Goal: Communication & Community: Answer question/provide support

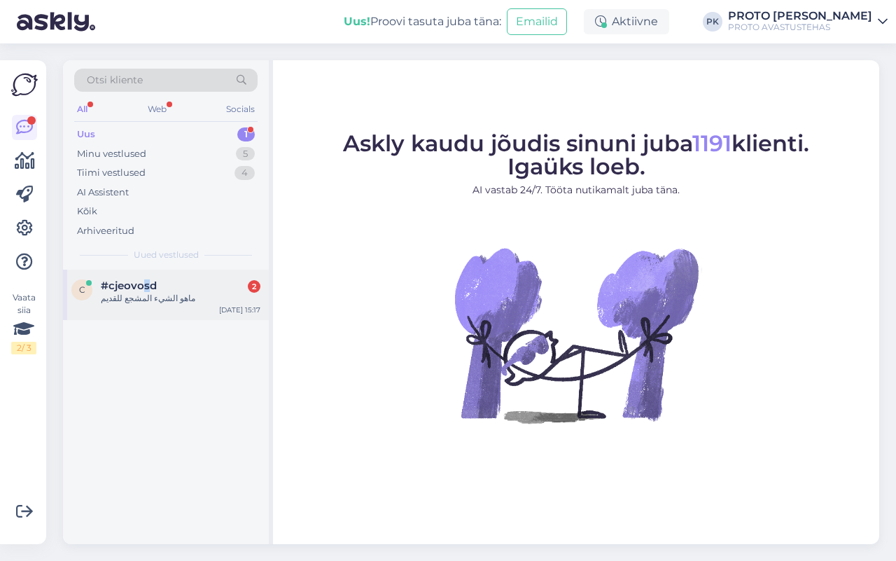
click at [147, 284] on span "#cjeovosd" at bounding box center [129, 285] width 56 height 13
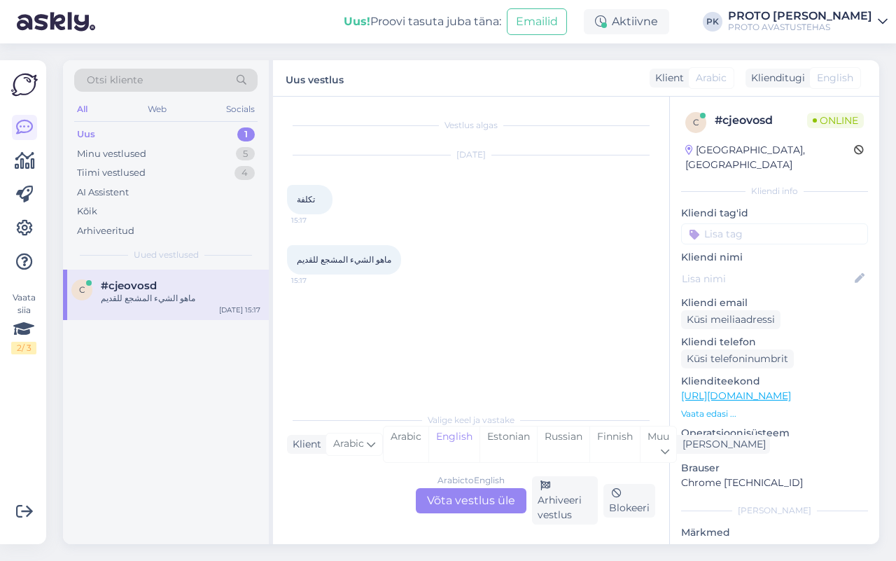
click at [512, 497] on div "Arabic to English Võta vestlus üle" at bounding box center [471, 500] width 111 height 25
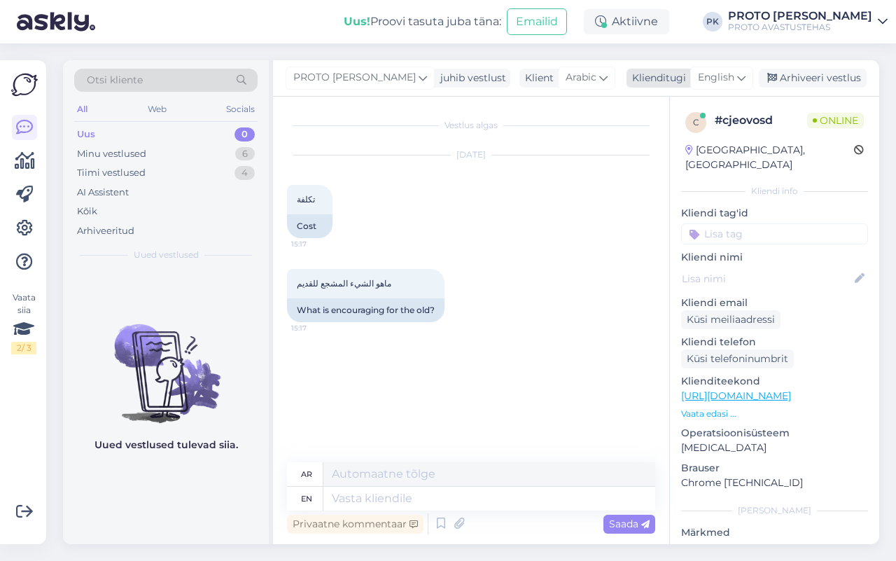
click at [708, 74] on span "English" at bounding box center [716, 77] width 36 height 15
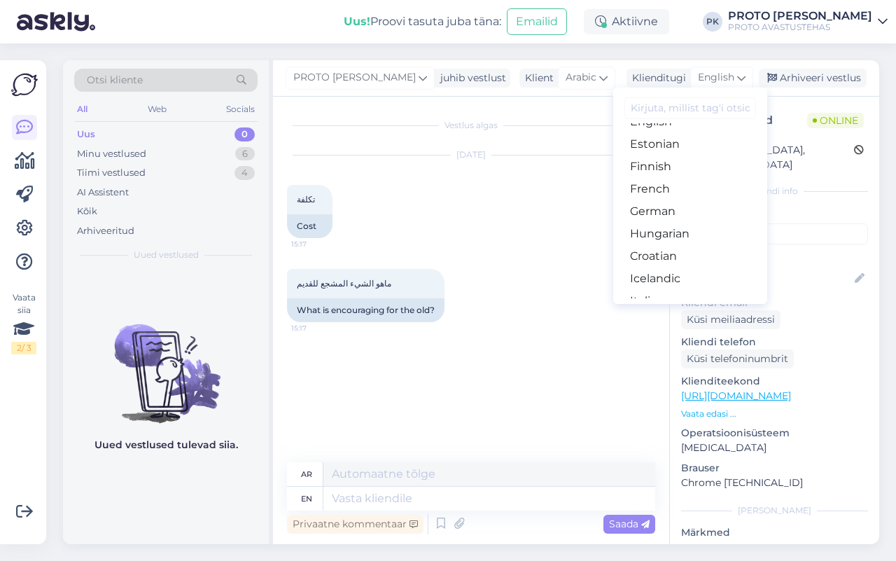
scroll to position [88, 0]
click at [692, 224] on link "Estonian" at bounding box center [690, 232] width 154 height 22
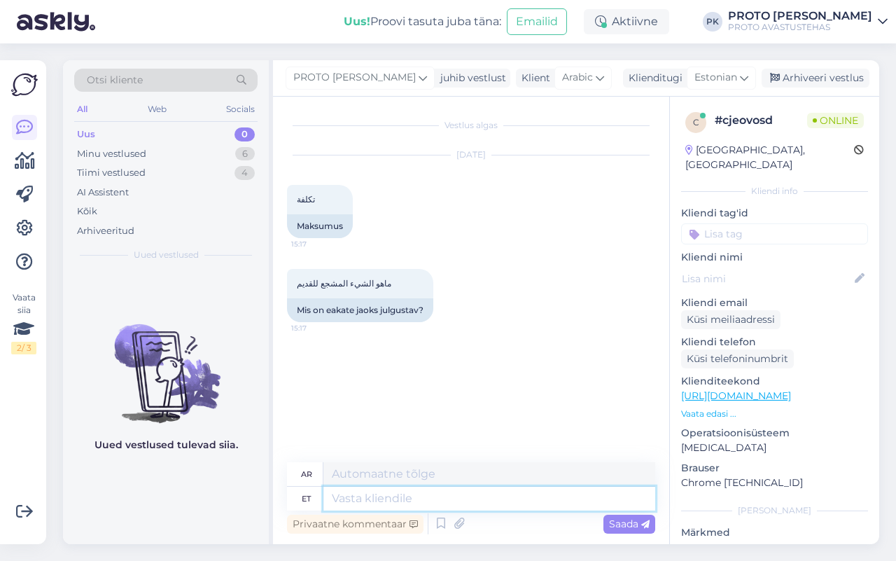
click at [405, 503] on textarea at bounding box center [489, 499] width 332 height 24
type textarea "The"
type textarea "ال"
type textarea "The tickets a"
type textarea "التذاكر"
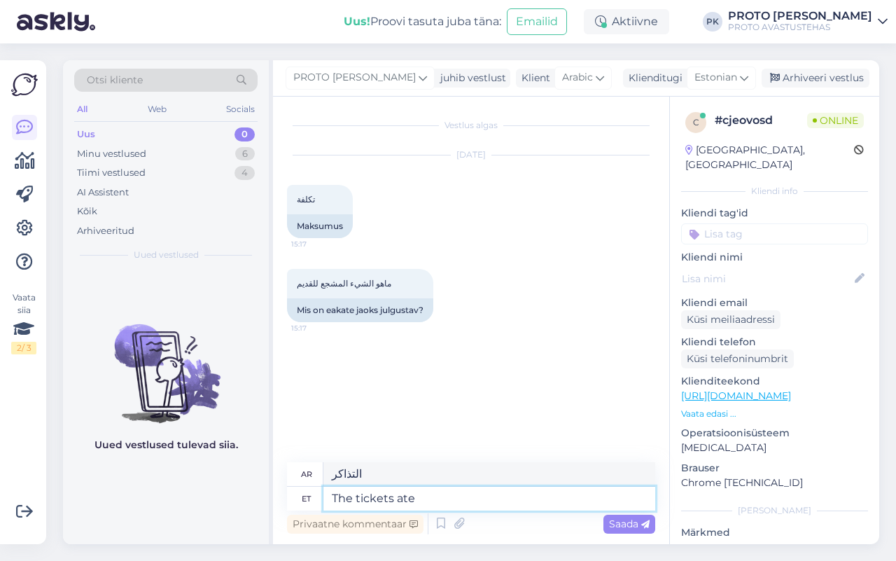
type textarea "The tickets ate"
type textarea "تم بيع التذاكر."
type textarea "The tickets a"
type textarea "التذاكر"
type textarea "The tickets are"
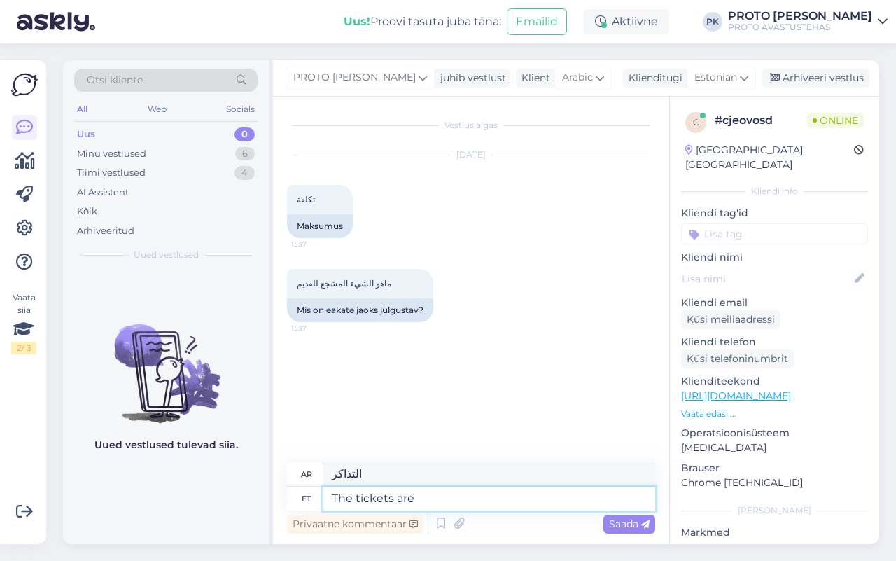
type textarea "التذاكر هي"
type textarea "The tickets are priced"
type textarea "التذاكر لها سعر"
type textarea "The tickets are priced:"
type textarea "أسعار التذاكر هي:"
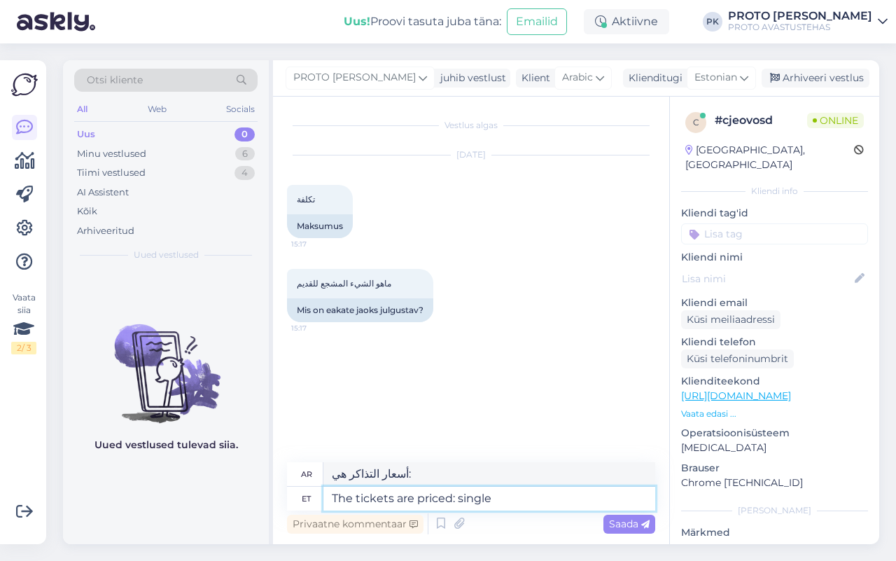
type textarea "The tickets are priced: single t"
type textarea "أسعار التذاكر هي: فردية"
type textarea "The tickets are priced: single ticket 2"
type textarea "أسعار التذاكر هي: تذكرة واحدة"
type textarea "The tickets are priced: single ticket 20"
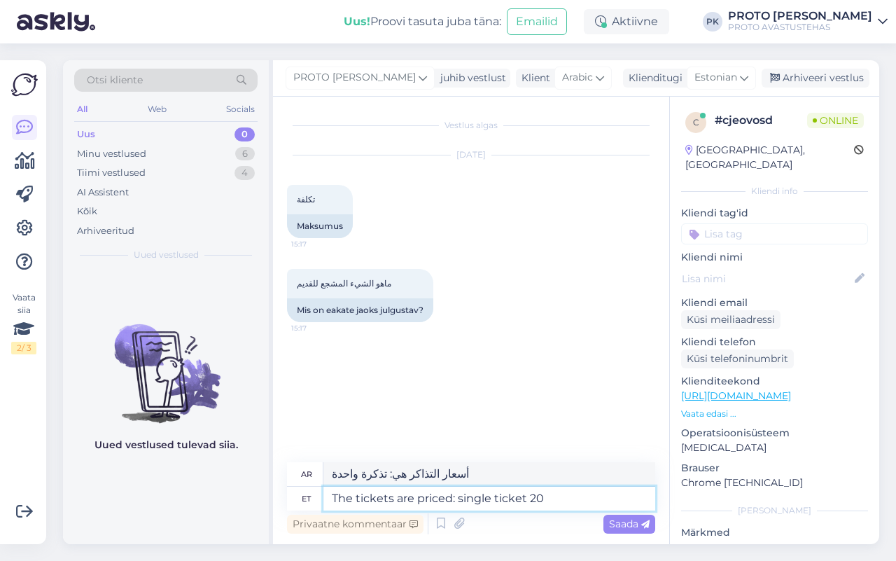
type textarea "أسعار التذاكر: تذكرة واحدة 20"
type textarea "The tickets are priced: single ticket 20%"
type textarea "أسعار التذاكر: تذكرة واحدة 20%"
type textarea "The tickets are priced: single ticket 20"
type textarea "أسعار التذاكر: تذكرة واحدة 20"
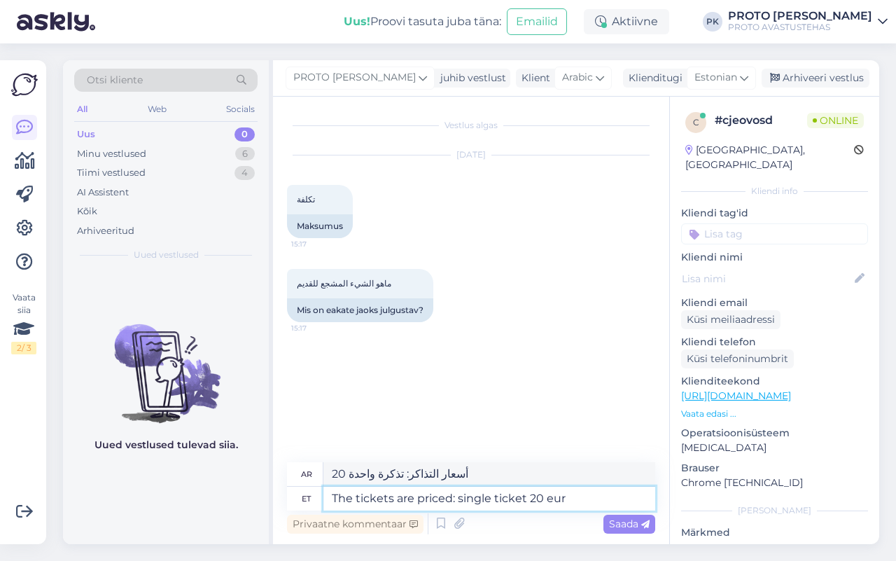
type textarea "The tickets are priced: single ticket 20 euro"
type textarea "سعر التذاكر: تذكرة واحدة 20 يورو"
type textarea "The tickets are priced: single ticket 20 euro,"
type textarea "أسعار التذاكر: تذكرة واحدة 20 يورو،"
type textarea "The tickets are priced: single ticket 20 euro, family t"
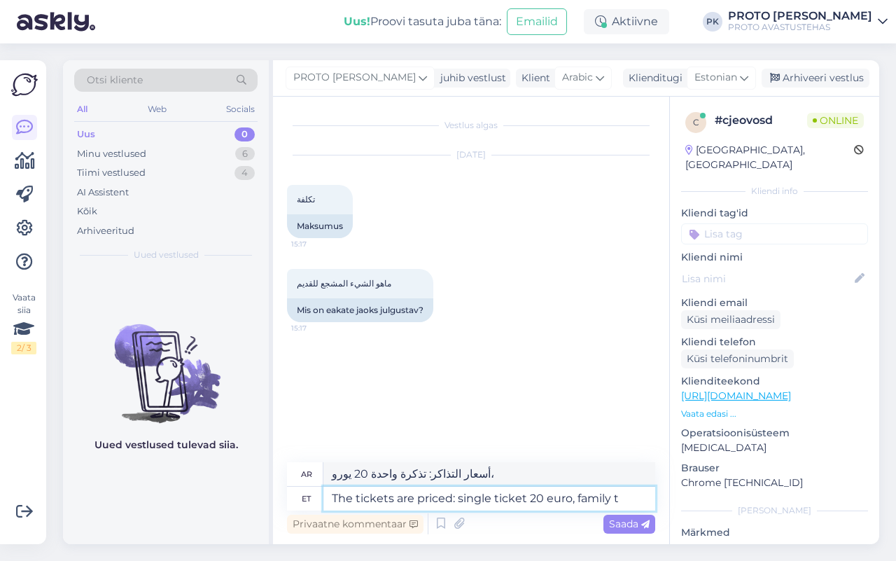
type textarea "أسعار التذاكر: تذكرة فردية 20 يورو، عائلية"
type textarea "The tickets are priced: single ticket 20 euro, family ticket"
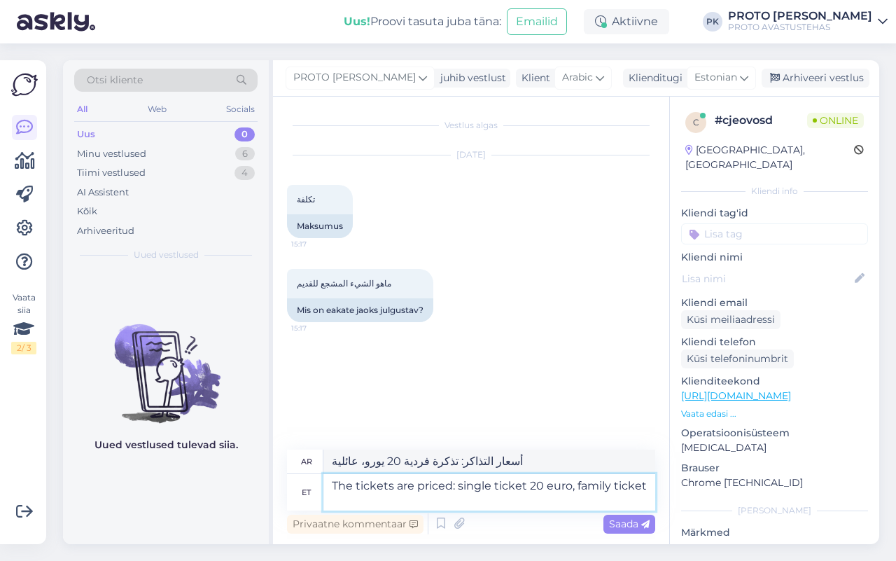
type textarea "أسعار التذاكر: تذكرة فردية 20 يورو، تذكرة عائلية"
type textarea "The tickets are priced: single ticket 20 euro, family ticket 40 eur"
type textarea "أسعار التذاكر: تذكرة فردية 20 يورو، تذكرة عائلية 40 يورو"
type textarea "The tickets are priced: single ticket 20 euro, family ticket 40 euros,"
type textarea "أسعار التذاكر: تذكرة فردية 20 يورو، تذكرة عائلية 40 يورو،"
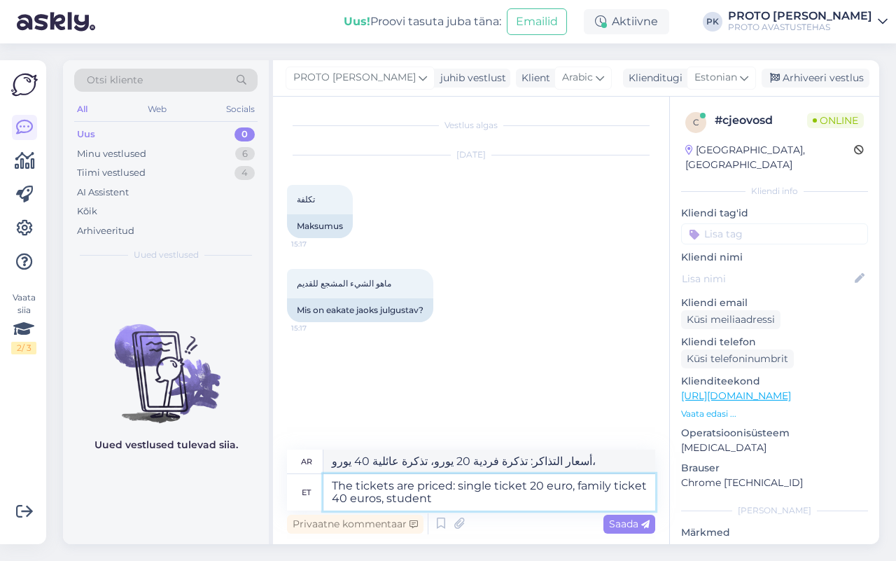
type textarea "The tickets are priced: single ticket 20 euro, family ticket 40 euros, student"
type textarea "أسعار التذاكر: تذكرة فردية 20 يورو، تذكرة عائلية 40 يورو، تذكرة طالب"
type textarea "The tickets are priced: single ticket 20 euro, family ticket 40 euros, student …"
type textarea "أسعار التذاكر: تذكرة فردية 20 يورو، تذكرة عائلية 40 يورو، تذكرة طالب 11 [PERSON…"
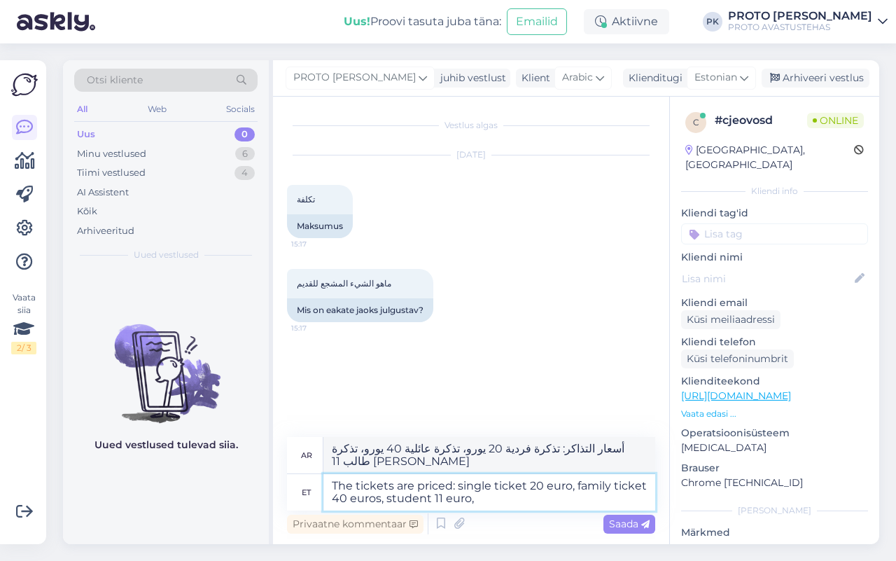
type textarea "The tickets are priced: single ticket 20 euro, family ticket 40 euros, student …"
type textarea "أسعار التذاكر: تذكرة فردية 20 يورو، تذكرة عائلية 40 يورو، تذكرة طالب 11 [PERSON…"
type textarea "The tickets are priced: single ticket 20 euro, family ticket 40 euros, student …"
type textarea "أسعار التذاكر: تذكرة فردية 20 يورو، تذكرة عائلية 40 يورو، تذكرة طالب 11 [PERSON…"
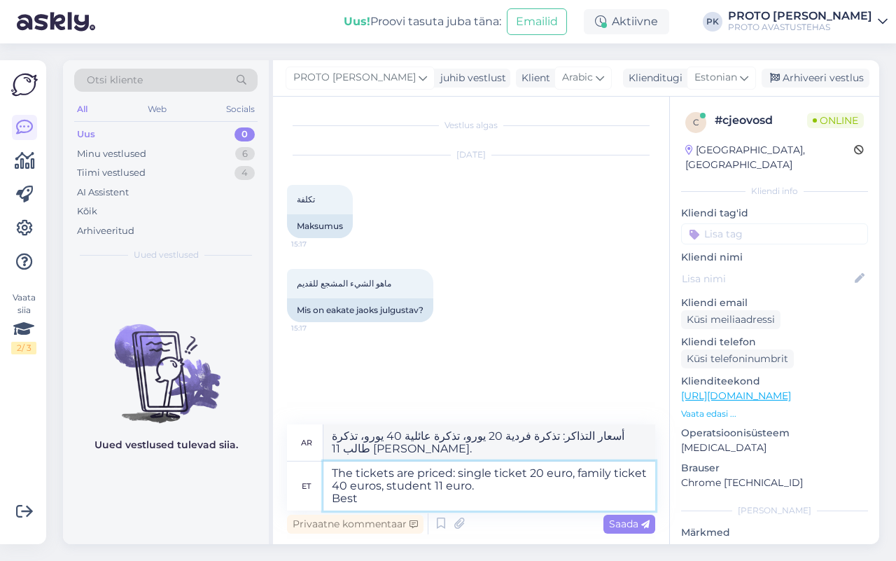
type textarea "The tickets are priced: single ticket 20 euro, family ticket 40 euros, student …"
type textarea "أسعار التذاكر: تذكرة فردية 20 يورو، تذكرة عائلية 40 يورو، تذكرة طالب 11 [PERSON…"
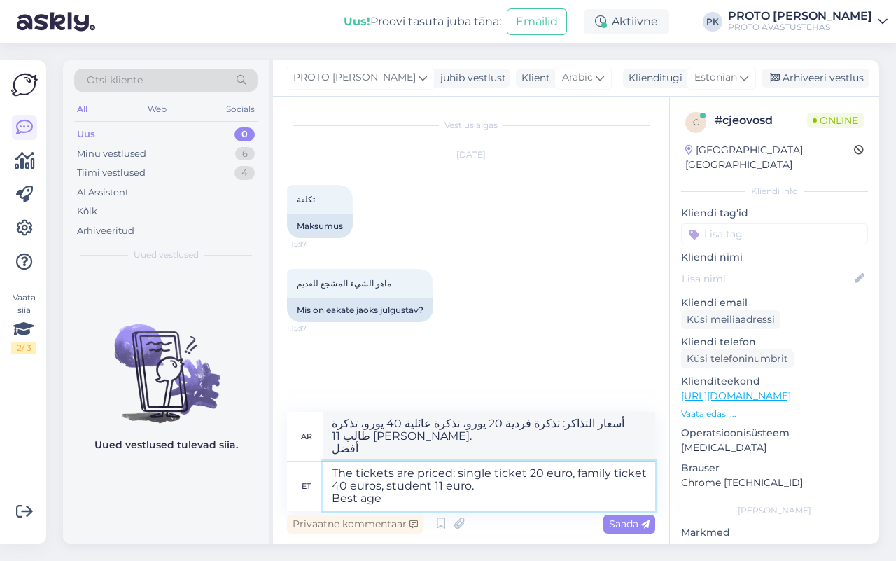
type textarea "The tickets are priced: single ticket 20 euro, family ticket 40 euros, student …"
type textarea "أسعار التذاكر: تذكرة فردية 20 يورو، تذكرة عائلية 40 يورو، تذكرة طالب 11 [PERSON…"
type textarea "The tickets are priced: single ticket 20 euro, family ticket 40 euros, student …"
type textarea "أسعار التذاكر: تذكرة فردية 20 يورو، تذكرة عائلية 40 يورو، تذكرة طالب 11 [PERSON…"
type textarea "The tickets are priced: single ticket 20 euro, family ticket 40 euros, student …"
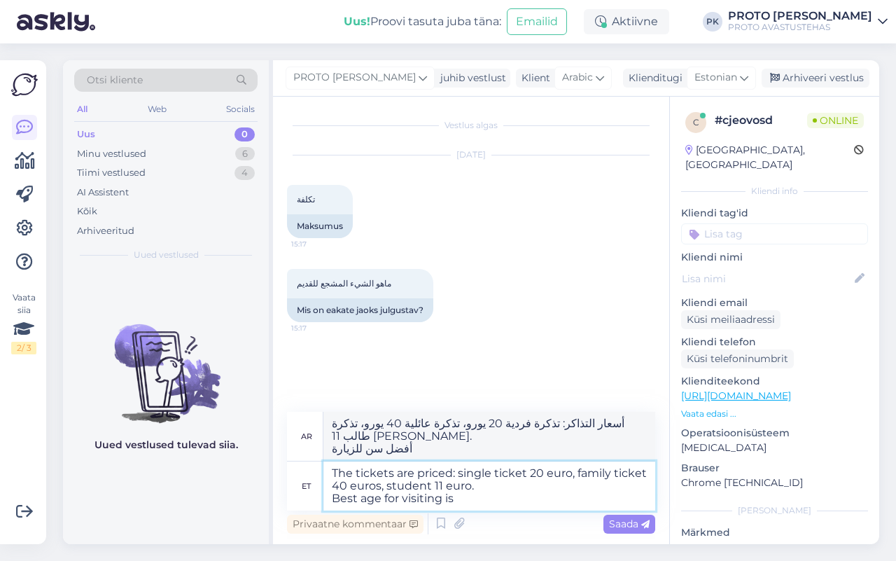
type textarea "أسعار التذاكر: تذكرة فردية 20 يورو، تذكرة عائلية 40 يورو، تذكرة طالب 11 [PERSON…"
type textarea "The tickets are priced: single ticket 20 euro, family ticket 40 euros, student …"
type textarea "أسعار التذاكر: تذكرة فردية 20 يورو، تذكرة عائلية 40 يورو، تذكرة طالب 11 [PERSON…"
type textarea "The tickets are priced: single ticket 20 euro, family ticket 40 euros, student …"
type textarea "أسعار التذاكر: تذكرة فردية 20 يورو، تذكرة عائلية 40 يورو، تذكرة طالب 11 [PERSON…"
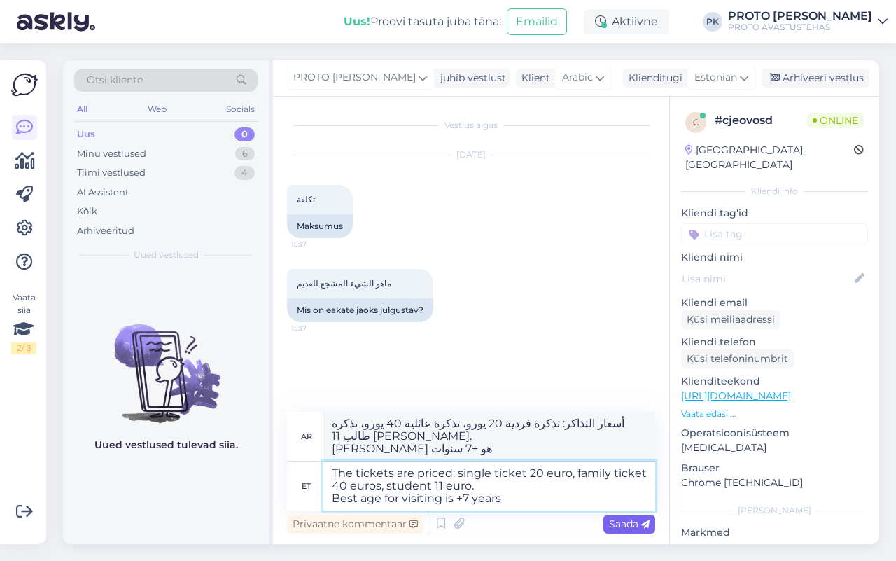
type textarea "The tickets are priced: single ticket 20 euro, family ticket 40 euros, student …"
click at [624, 516] on div "Saada" at bounding box center [629, 524] width 52 height 19
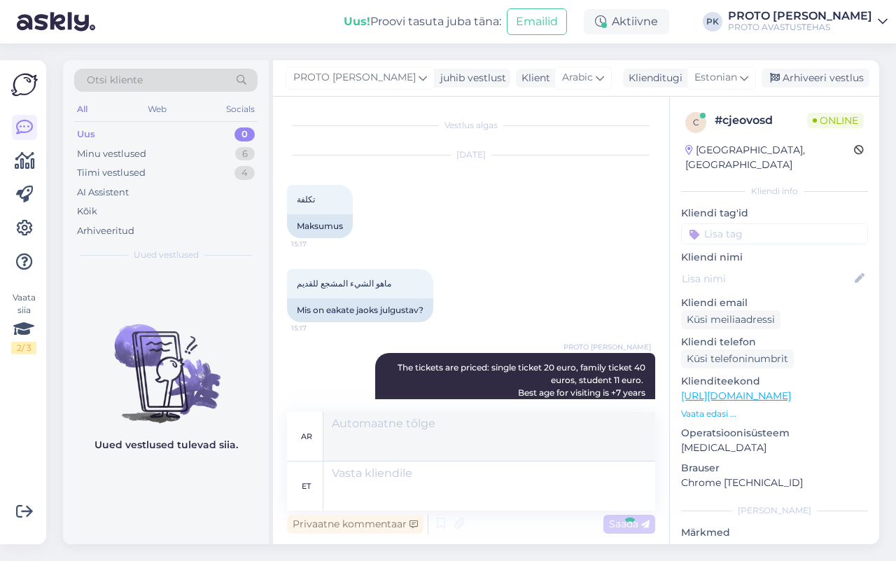
scroll to position [22, 0]
